Goal: Information Seeking & Learning: Find specific page/section

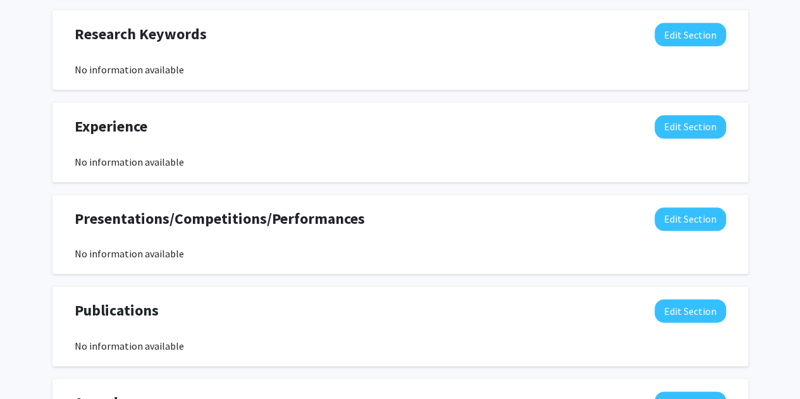
scroll to position [671, 0]
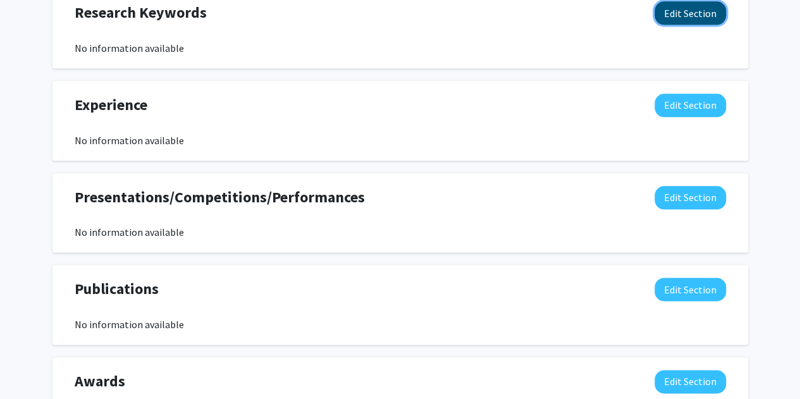
click at [705, 16] on button "Edit Section" at bounding box center [690, 12] width 71 height 23
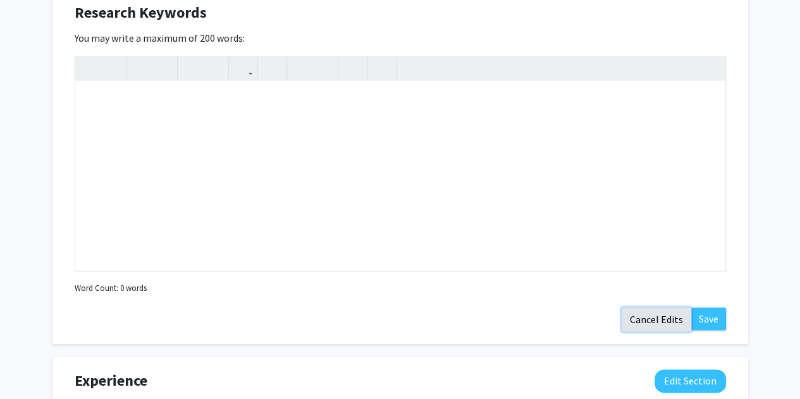
click at [644, 314] on button "Cancel Edits" at bounding box center [657, 319] width 70 height 24
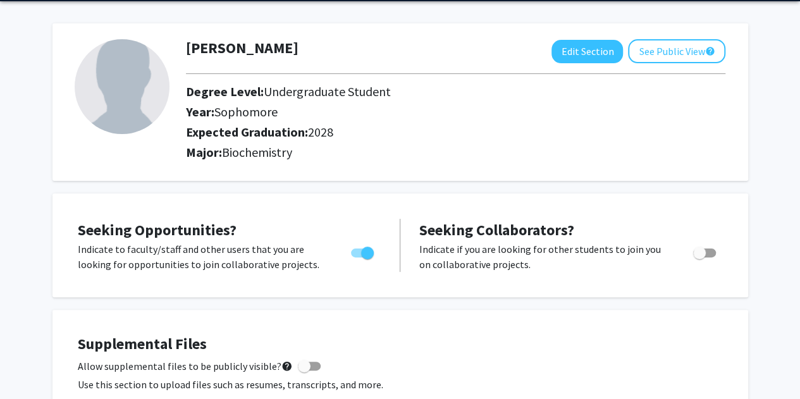
scroll to position [0, 0]
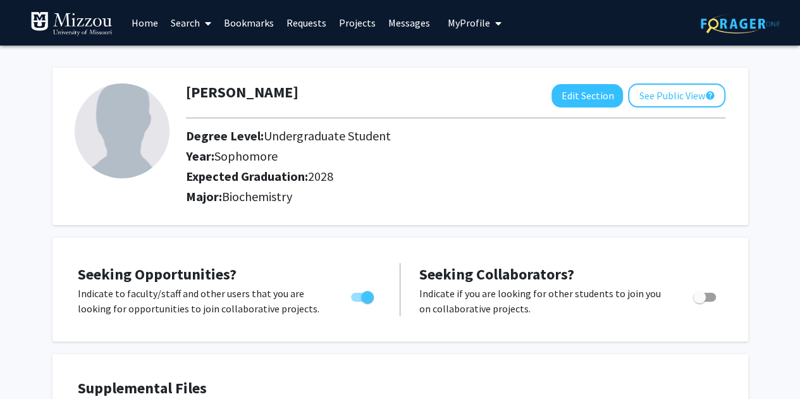
click at [180, 24] on link "Search" at bounding box center [190, 23] width 53 height 44
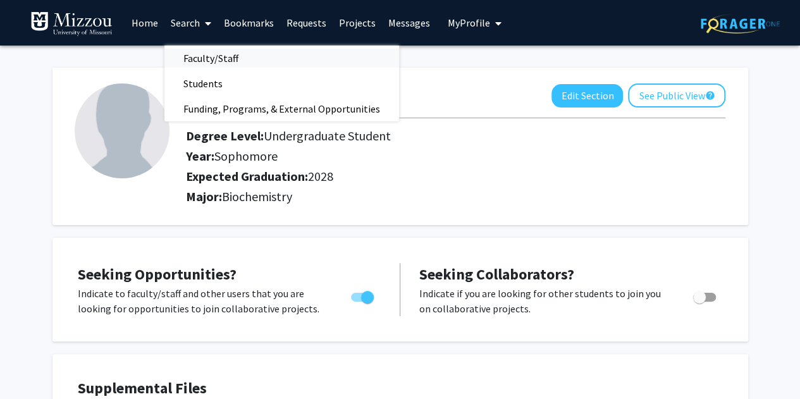
click at [231, 59] on span "Faculty/Staff" at bounding box center [210, 58] width 93 height 25
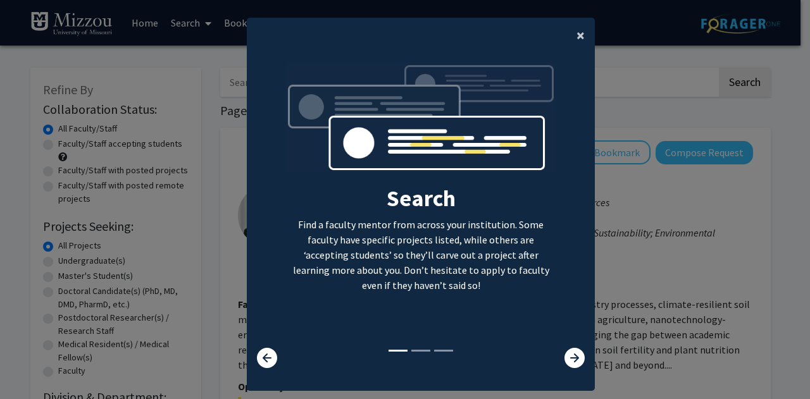
click at [566, 30] on button "×" at bounding box center [580, 35] width 28 height 35
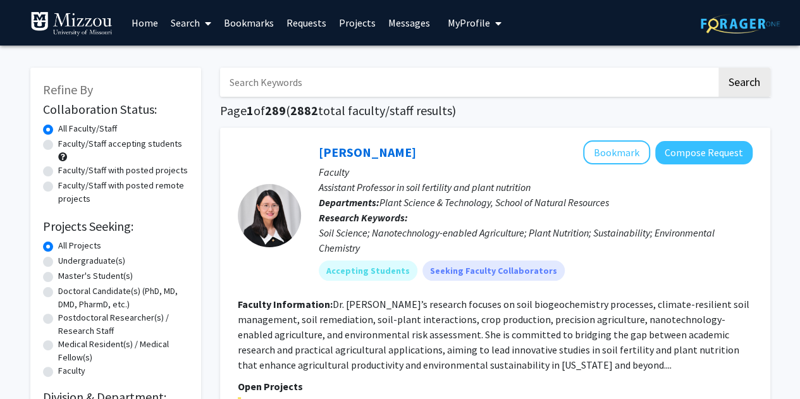
click at [416, 74] on input "Search Keywords" at bounding box center [468, 82] width 496 height 29
type input "Genetics"
click at [718, 68] on button "Search" at bounding box center [744, 82] width 52 height 29
